Goal: Task Accomplishment & Management: Manage account settings

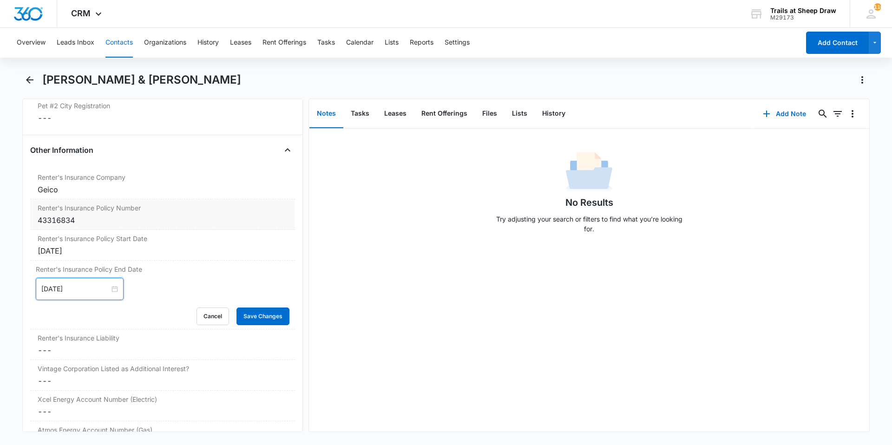
scroll to position [2045, 0]
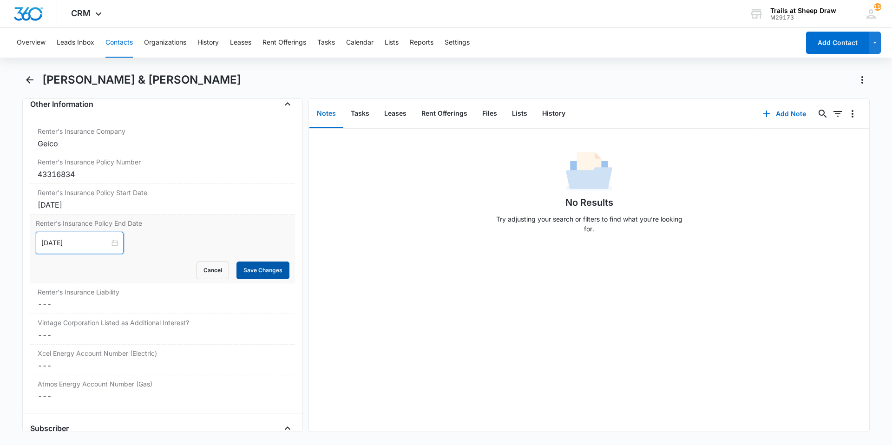
click at [251, 270] on button "Save Changes" at bounding box center [263, 271] width 53 height 18
click at [161, 306] on dd "Cancel Save Changes ---" at bounding box center [163, 304] width 250 height 11
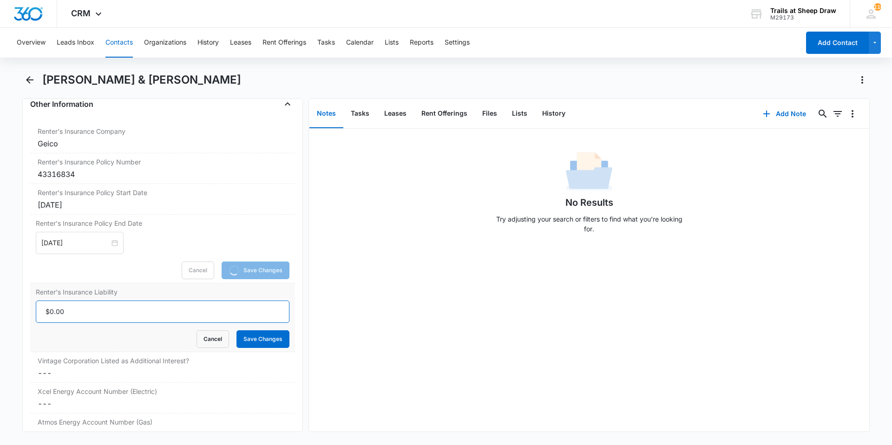
click at [156, 310] on input "Renter's Insurance Liability" at bounding box center [163, 312] width 254 height 22
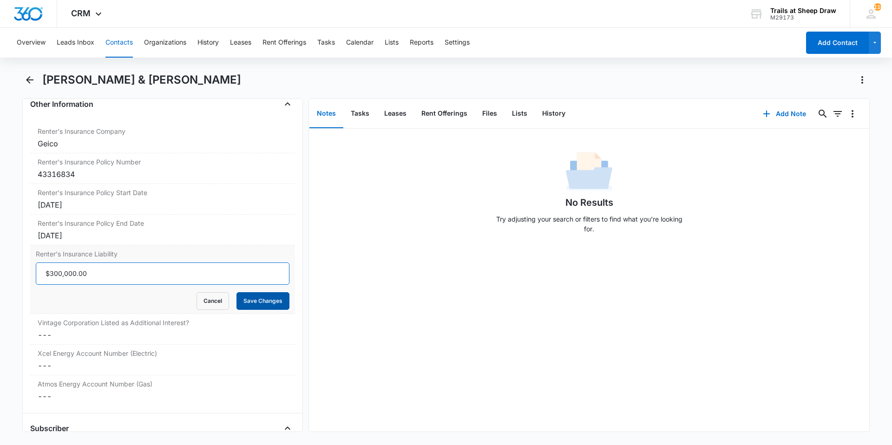
type input "$300,000.00"
click at [237, 302] on button "Save Changes" at bounding box center [263, 301] width 53 height 18
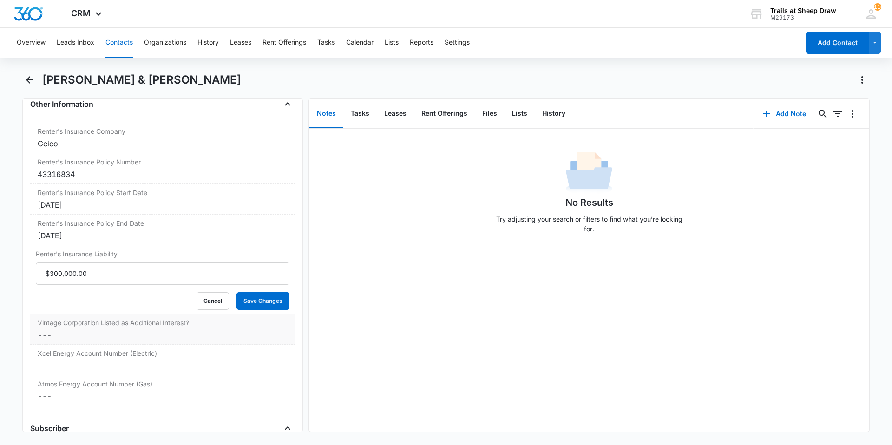
click at [162, 335] on dd "Cancel Save Changes ---" at bounding box center [163, 334] width 250 height 11
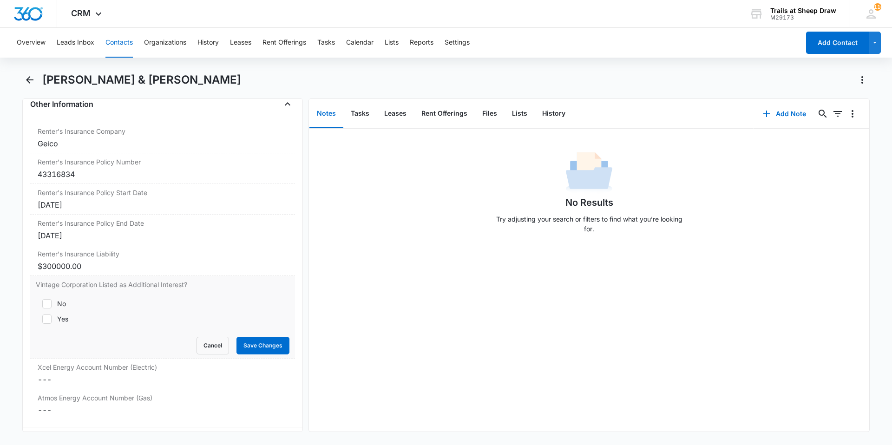
click at [69, 323] on label "Yes" at bounding box center [163, 319] width 254 height 10
click at [42, 323] on input "Yes" at bounding box center [39, 319] width 7 height 7
checkbox input "true"
click at [244, 336] on form "No Yes Cancel Save Changes" at bounding box center [163, 323] width 254 height 61
click at [245, 347] on button "Save Changes" at bounding box center [263, 346] width 53 height 18
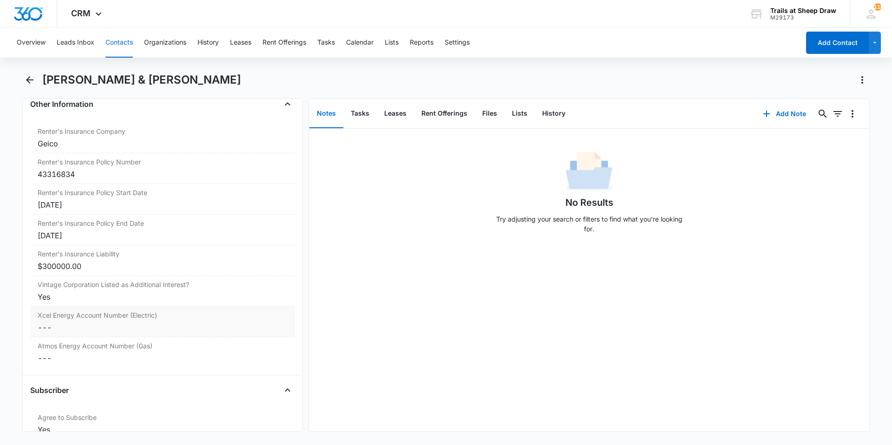
click at [193, 328] on dd "Cancel Save Changes ---" at bounding box center [163, 327] width 250 height 11
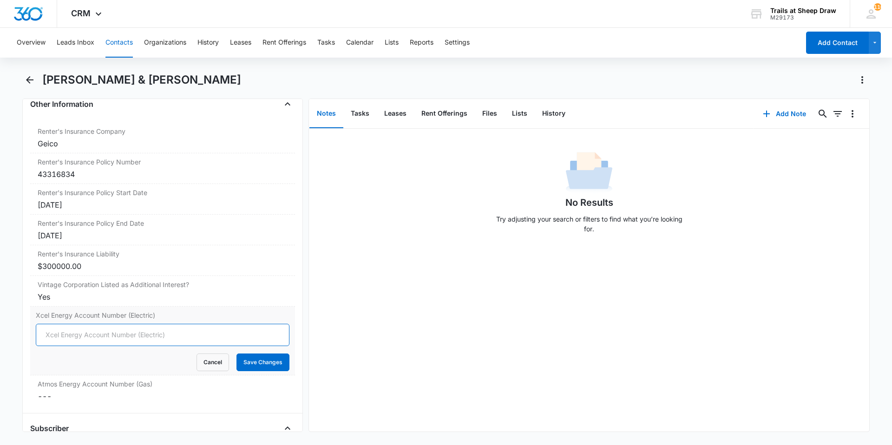
click at [193, 330] on input "Xcel Energy Account Number (Electric)" at bounding box center [163, 335] width 254 height 22
type input "53-0015512290-3"
click at [270, 361] on button "Save Changes" at bounding box center [263, 363] width 53 height 18
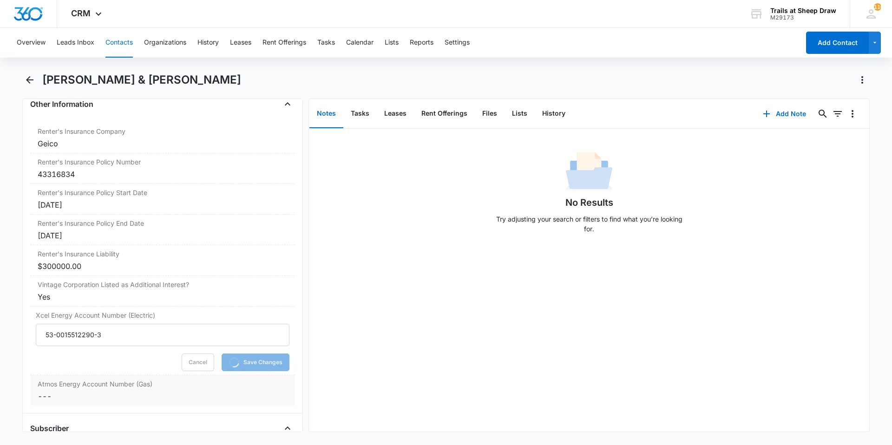
click at [210, 387] on label "Atmos Energy Account Number (Gas)" at bounding box center [163, 384] width 250 height 10
click at [160, 401] on div at bounding box center [163, 404] width 254 height 22
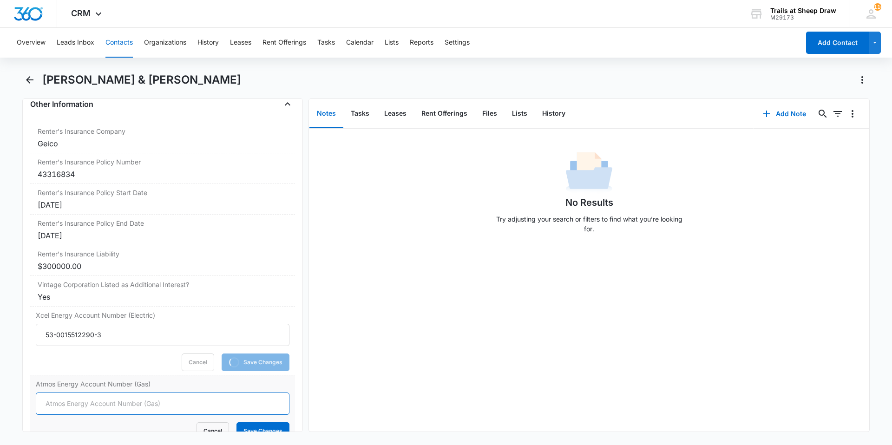
click at [160, 401] on input "Atmos Energy Account Number (Gas)" at bounding box center [163, 404] width 254 height 22
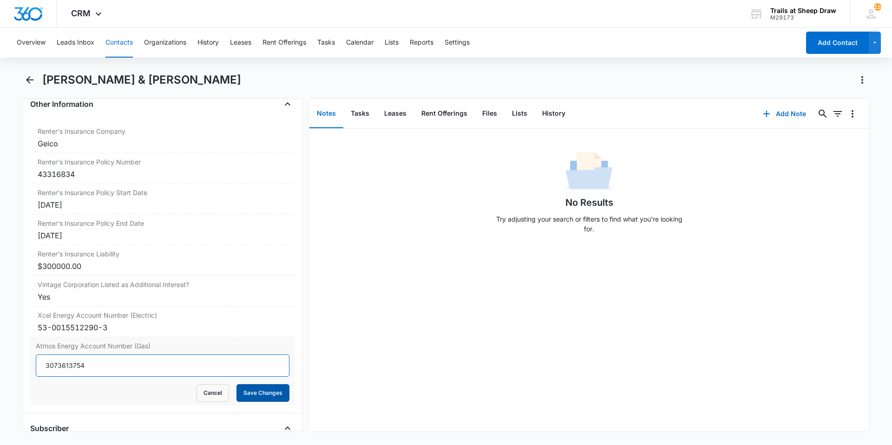
type input "3073613754"
click at [244, 393] on button "Save Changes" at bounding box center [263, 393] width 53 height 18
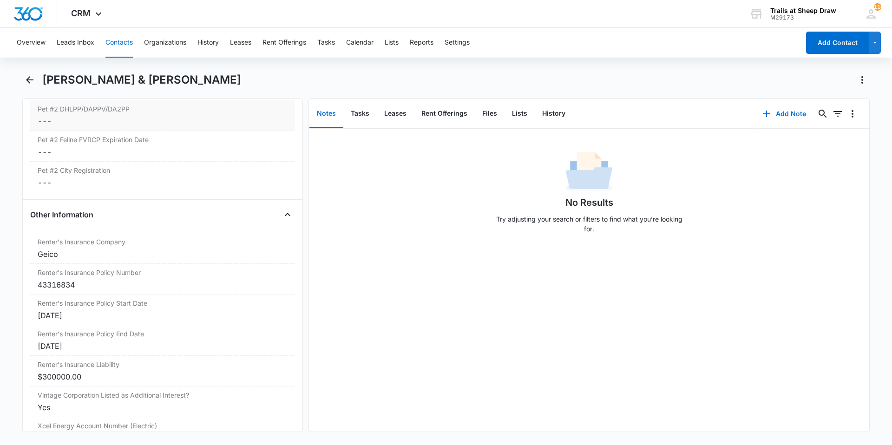
scroll to position [1922, 0]
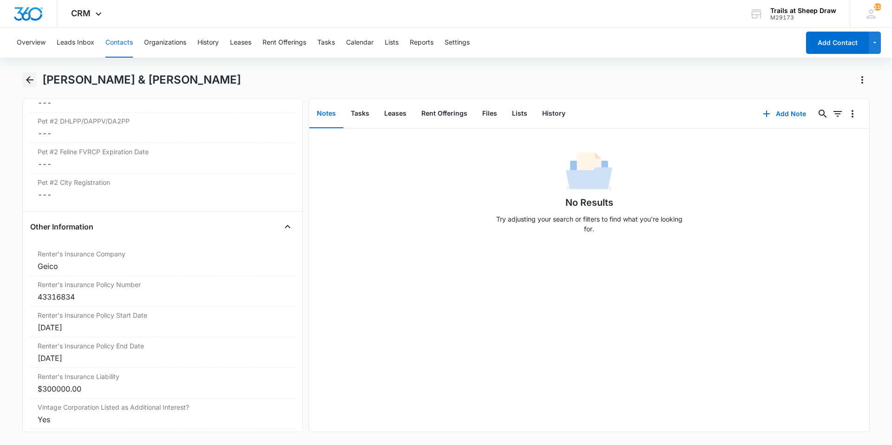
click at [34, 83] on icon "Back" at bounding box center [29, 79] width 11 height 11
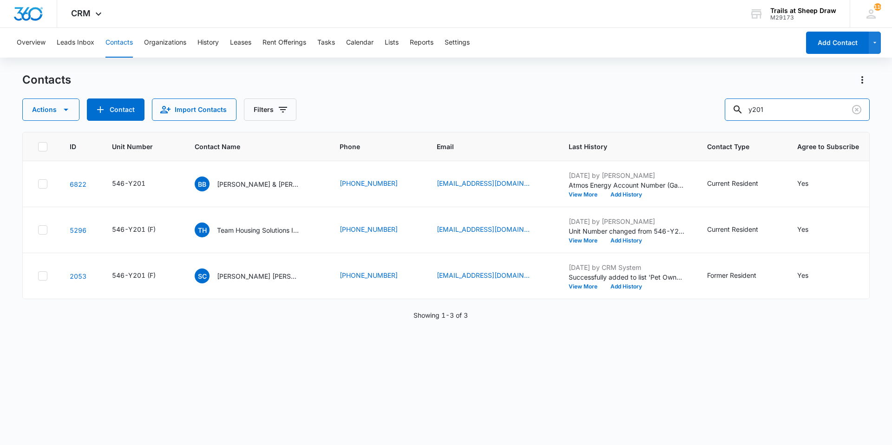
drag, startPoint x: 798, startPoint y: 112, endPoint x: 651, endPoint y: 111, distance: 147.3
click at [651, 110] on div "Actions Contact Import Contacts Filters y201" at bounding box center [446, 110] width 848 height 22
type input "H104"
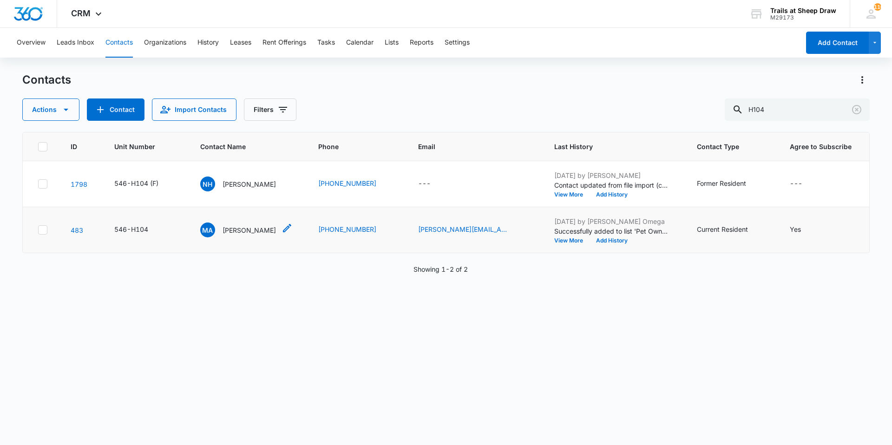
click at [248, 223] on div "MA [PERSON_NAME]" at bounding box center [238, 230] width 76 height 15
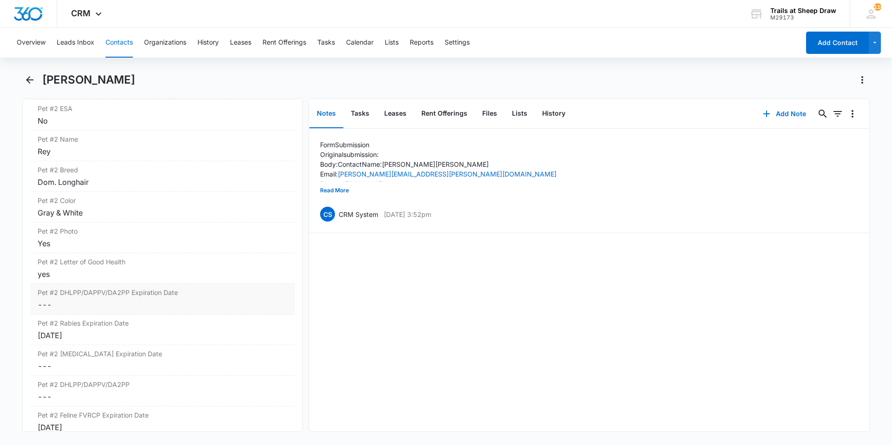
scroll to position [1673, 0]
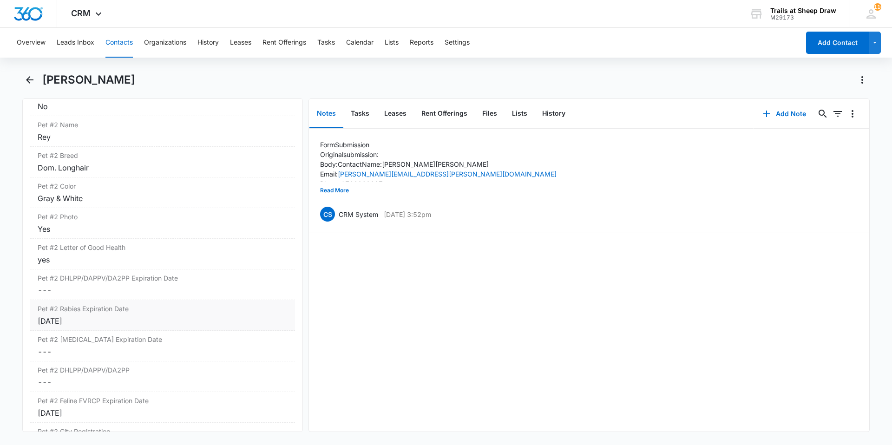
click at [108, 325] on div "[DATE]" at bounding box center [163, 321] width 250 height 11
click at [77, 324] on input "[DATE]" at bounding box center [75, 328] width 68 height 10
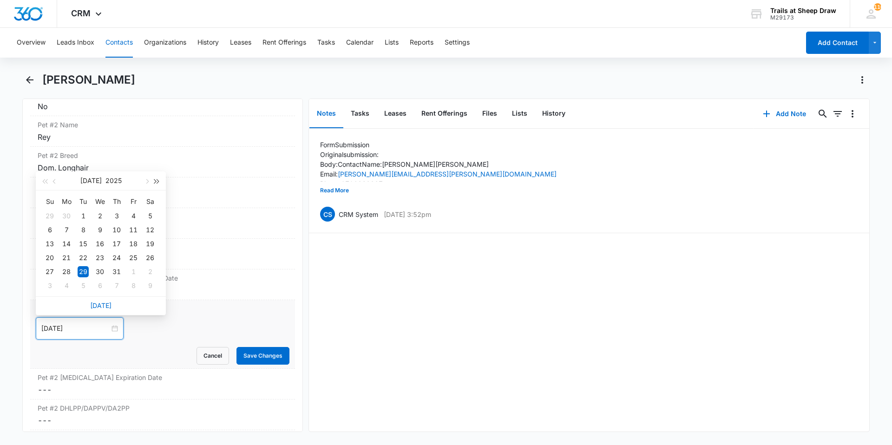
click at [158, 182] on span "button" at bounding box center [157, 181] width 5 height 5
click at [147, 182] on span "button" at bounding box center [146, 181] width 5 height 5
type input "[DATE]"
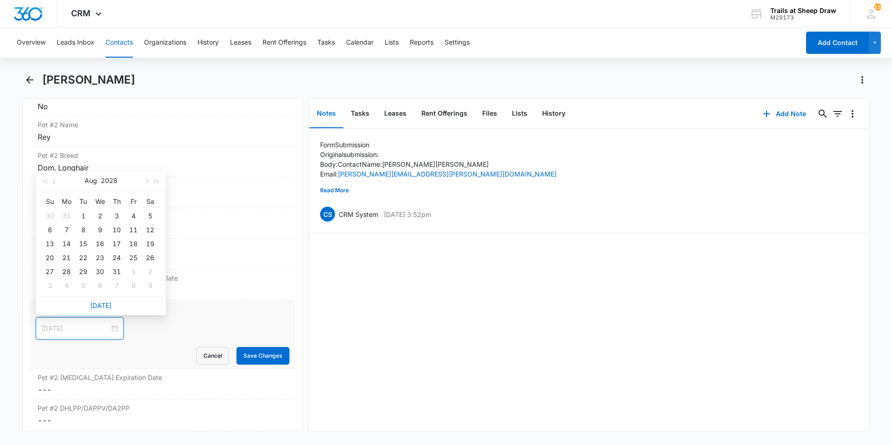
click at [68, 272] on div "28" at bounding box center [66, 271] width 11 height 11
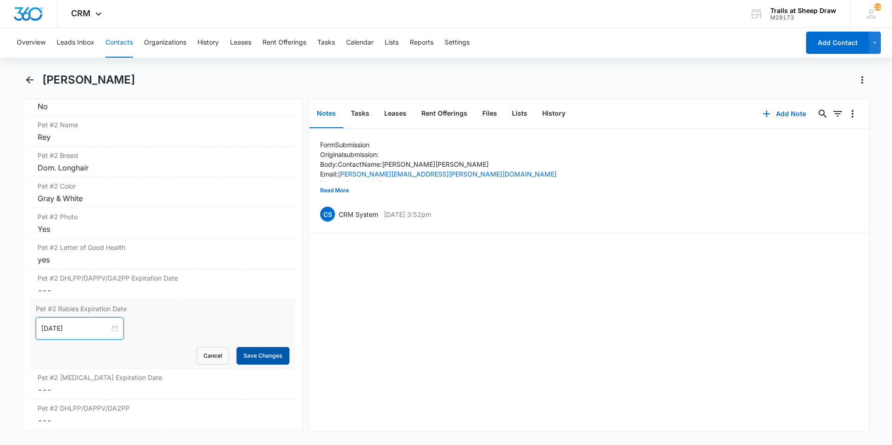
click at [257, 351] on button "Save Changes" at bounding box center [263, 356] width 53 height 18
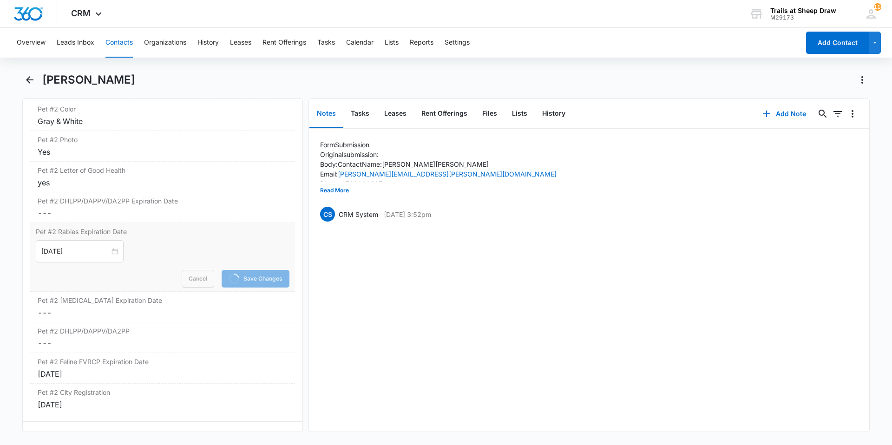
scroll to position [1766, 0]
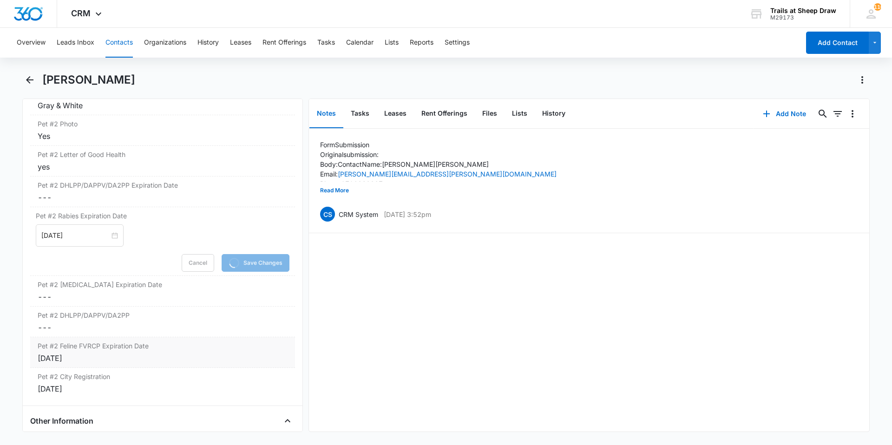
click at [99, 357] on div "[DATE]" at bounding box center [163, 358] width 250 height 11
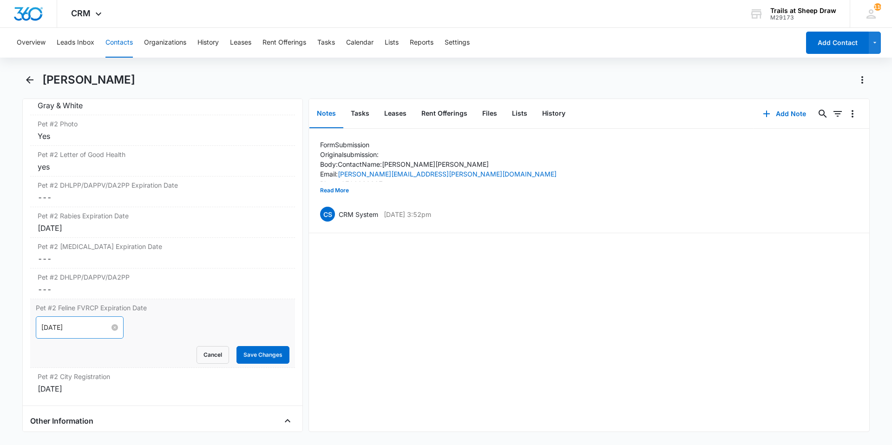
click at [77, 329] on input "[DATE]" at bounding box center [75, 328] width 68 height 10
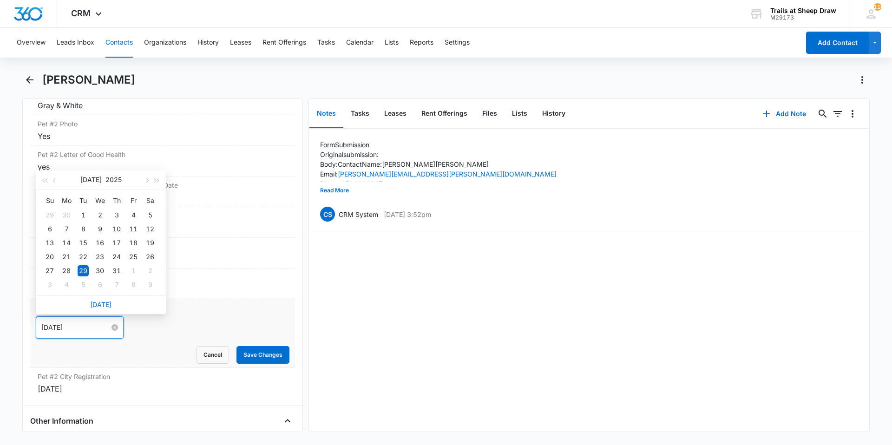
click at [59, 328] on input "[DATE]" at bounding box center [75, 328] width 68 height 10
click at [46, 328] on input "[DATE]" at bounding box center [75, 328] width 68 height 10
click at [68, 269] on div "28" at bounding box center [66, 270] width 11 height 11
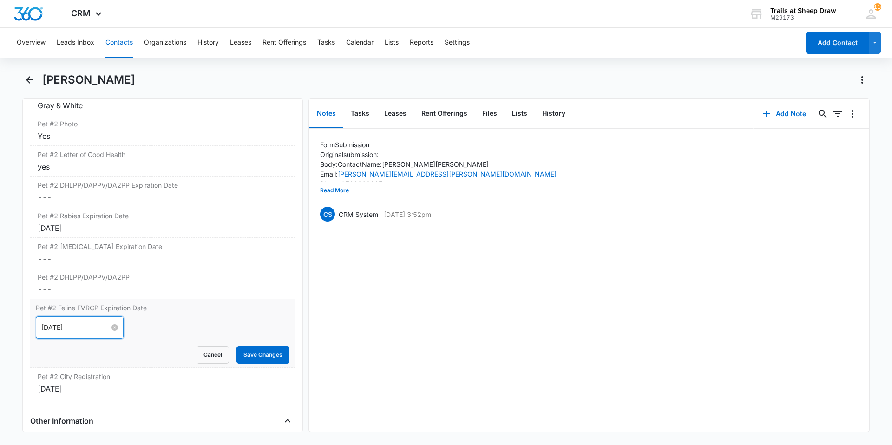
click at [46, 326] on input "[DATE]" at bounding box center [75, 328] width 68 height 10
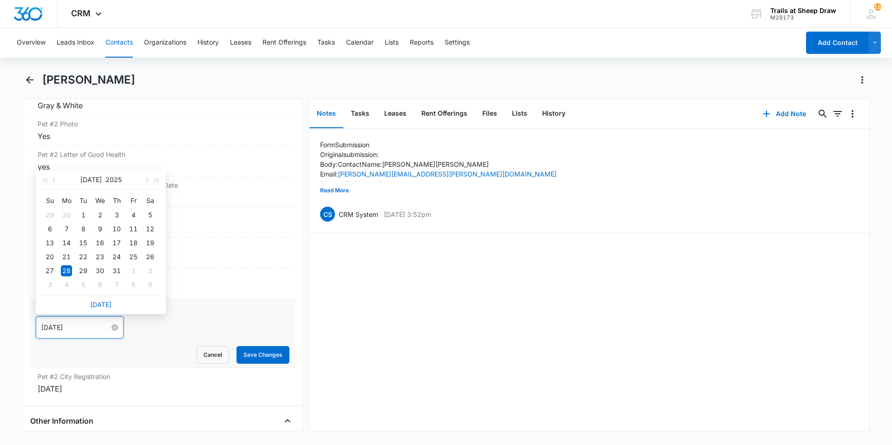
click at [46, 326] on input "[DATE]" at bounding box center [75, 328] width 68 height 10
click at [84, 331] on input "[DATE]" at bounding box center [75, 328] width 68 height 10
type input "[DATE]"
click at [276, 357] on button "Save Changes" at bounding box center [263, 355] width 53 height 18
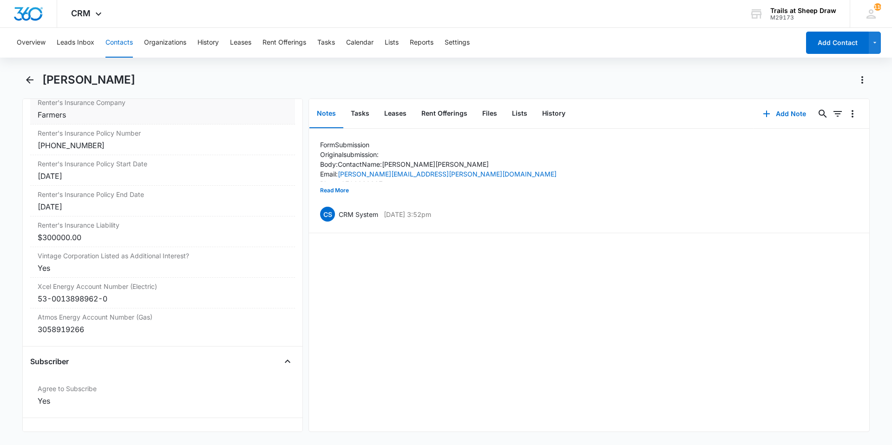
scroll to position [2108, 0]
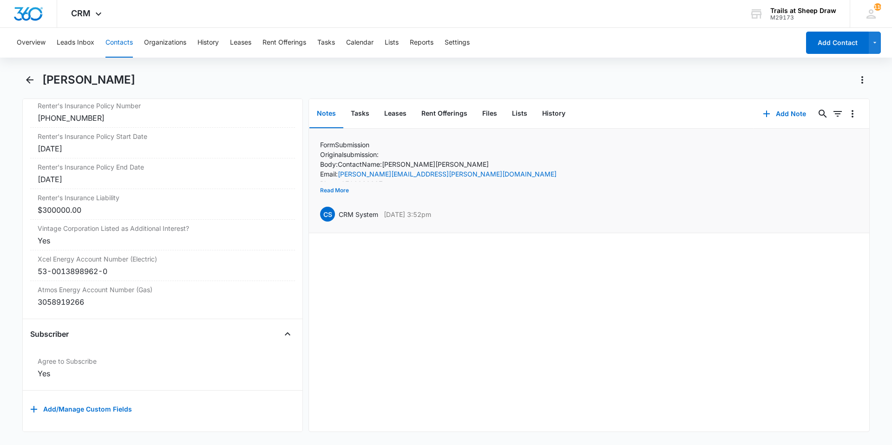
click at [334, 189] on button "Read More" at bounding box center [334, 191] width 29 height 18
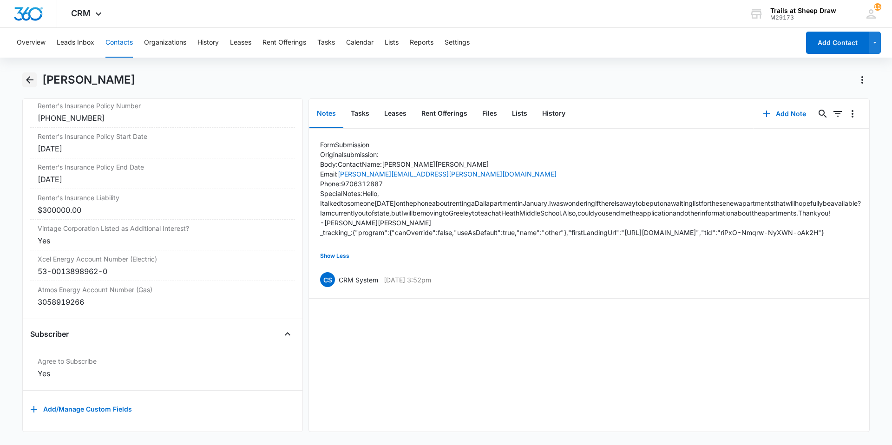
click at [32, 76] on icon "Back" at bounding box center [29, 79] width 11 height 11
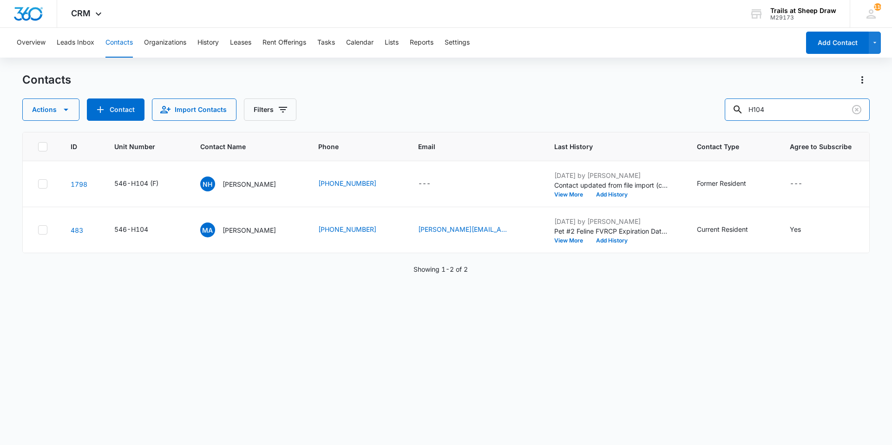
drag, startPoint x: 779, startPoint y: 110, endPoint x: 697, endPoint y: 118, distance: 83.1
click at [697, 118] on div "Actions Contact Import Contacts Filters H104" at bounding box center [446, 110] width 848 height 22
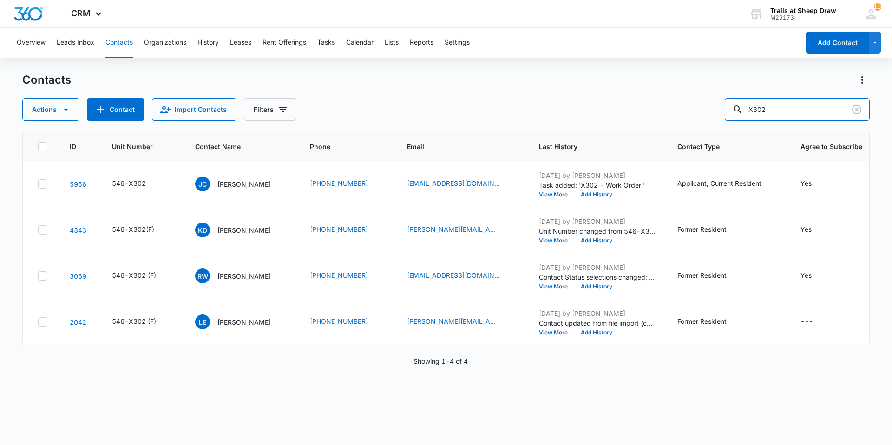
drag, startPoint x: 811, startPoint y: 109, endPoint x: 648, endPoint y: 117, distance: 163.3
click at [648, 117] on div "Actions Contact Import Contacts Filters X302" at bounding box center [446, 110] width 848 height 22
type input "C"
type input "S205"
